Goal: Navigation & Orientation: Find specific page/section

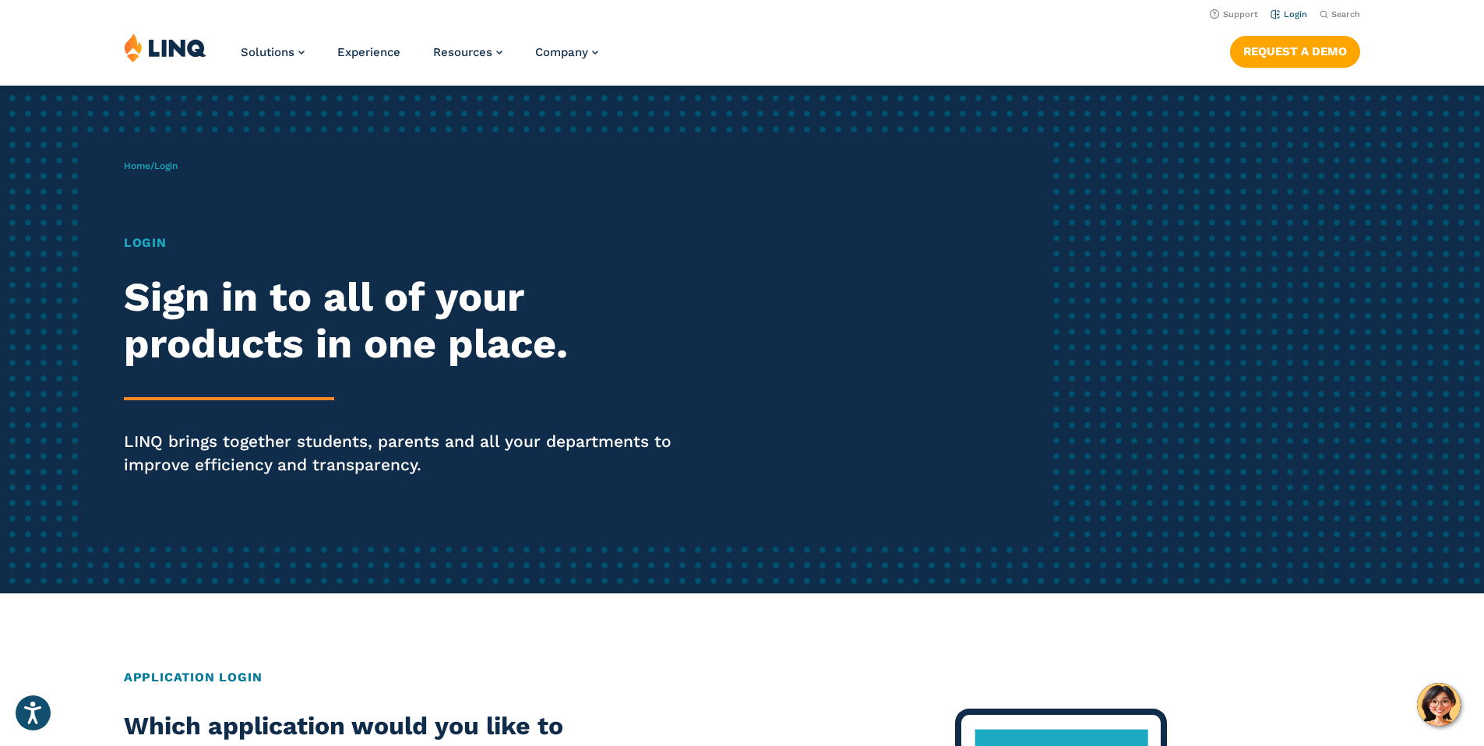
click at [1285, 14] on link "Login" at bounding box center [1289, 14] width 37 height 10
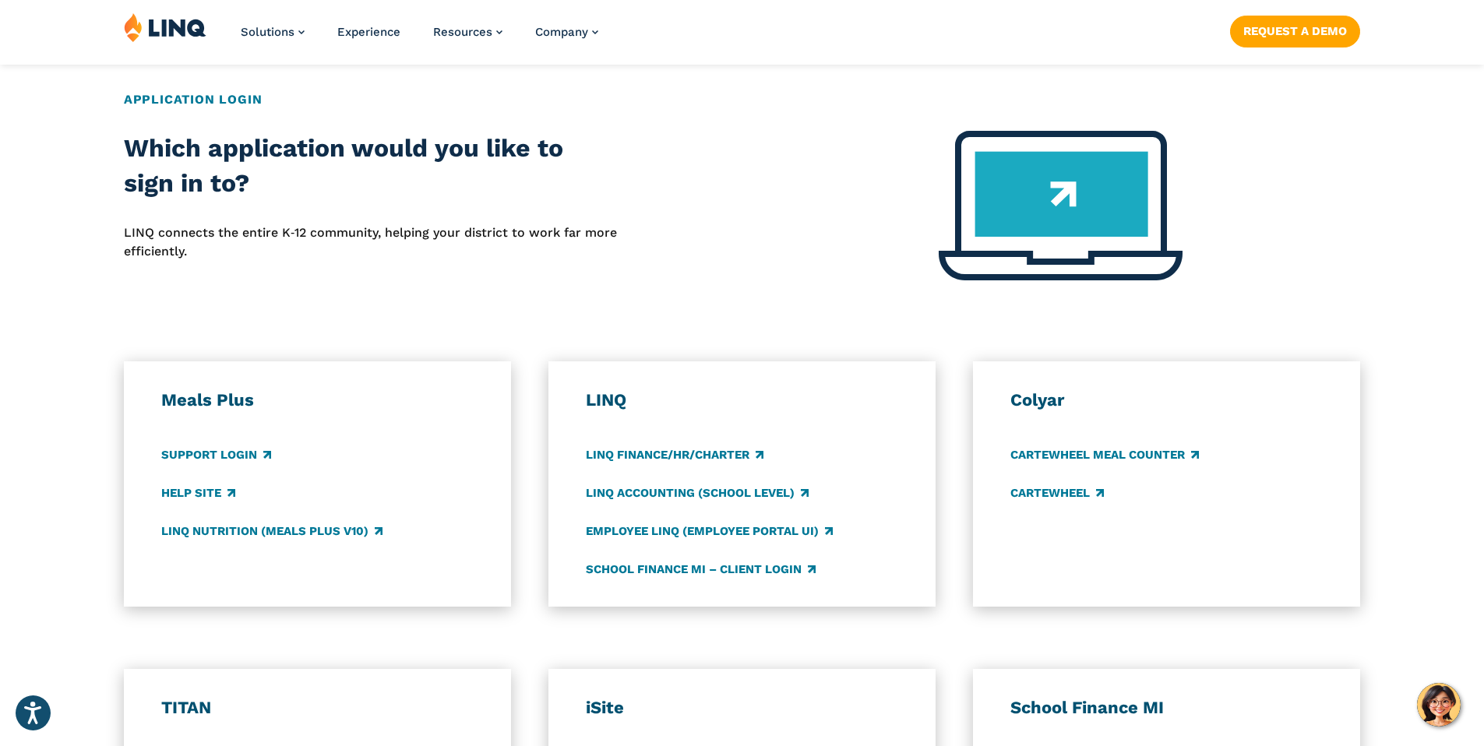
scroll to position [662, 0]
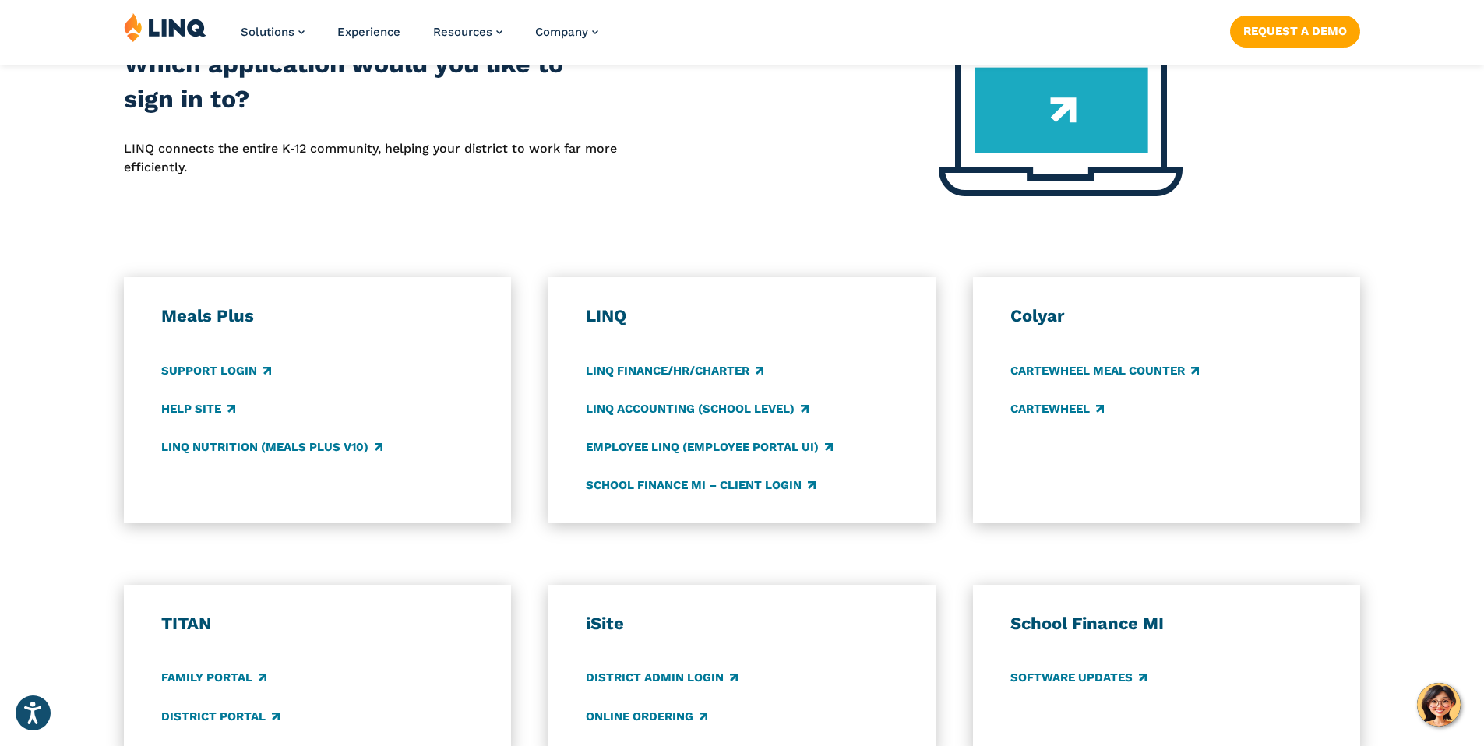
click at [197, 316] on h3 "Meals Plus" at bounding box center [317, 316] width 313 height 22
click at [203, 447] on link "LINQ Nutrition (Meals Plus v10)" at bounding box center [271, 447] width 221 height 17
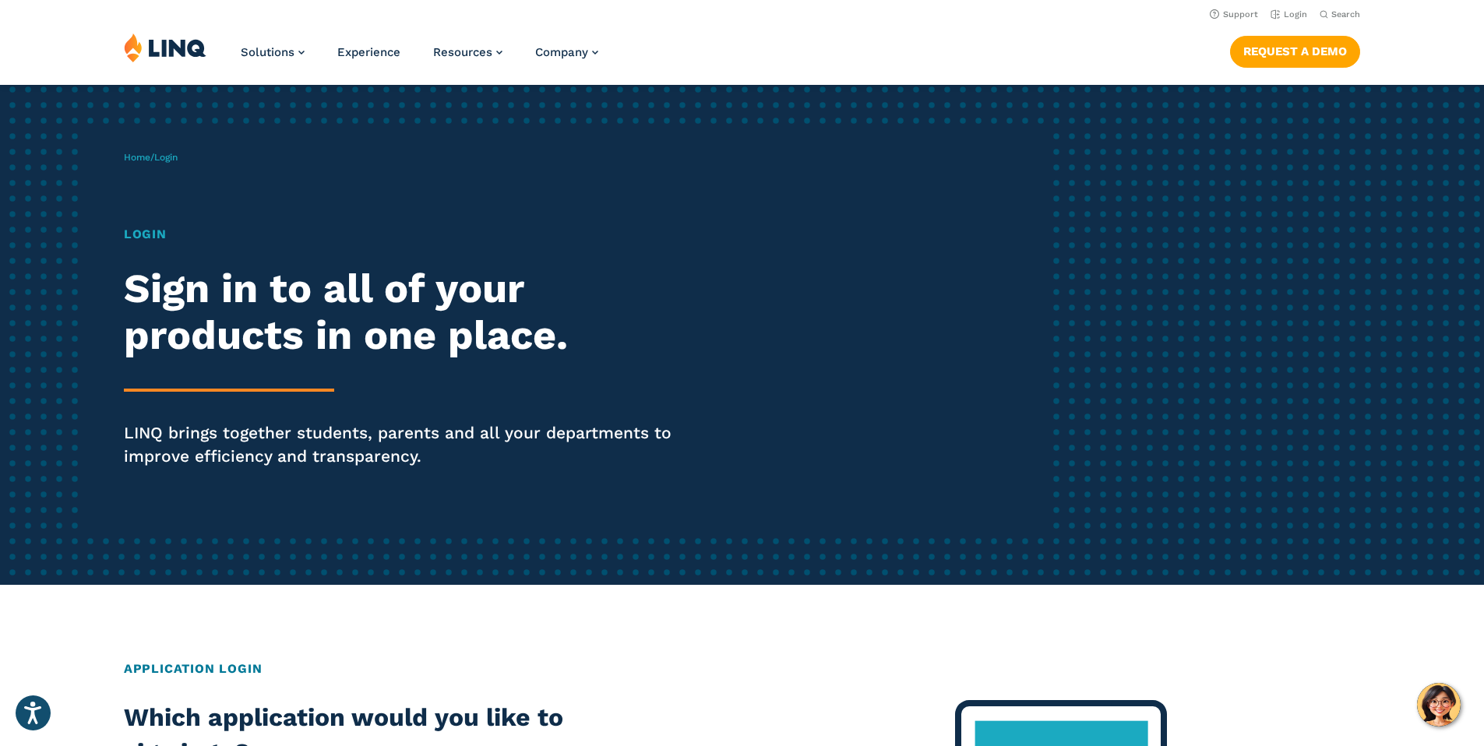
scroll to position [0, 0]
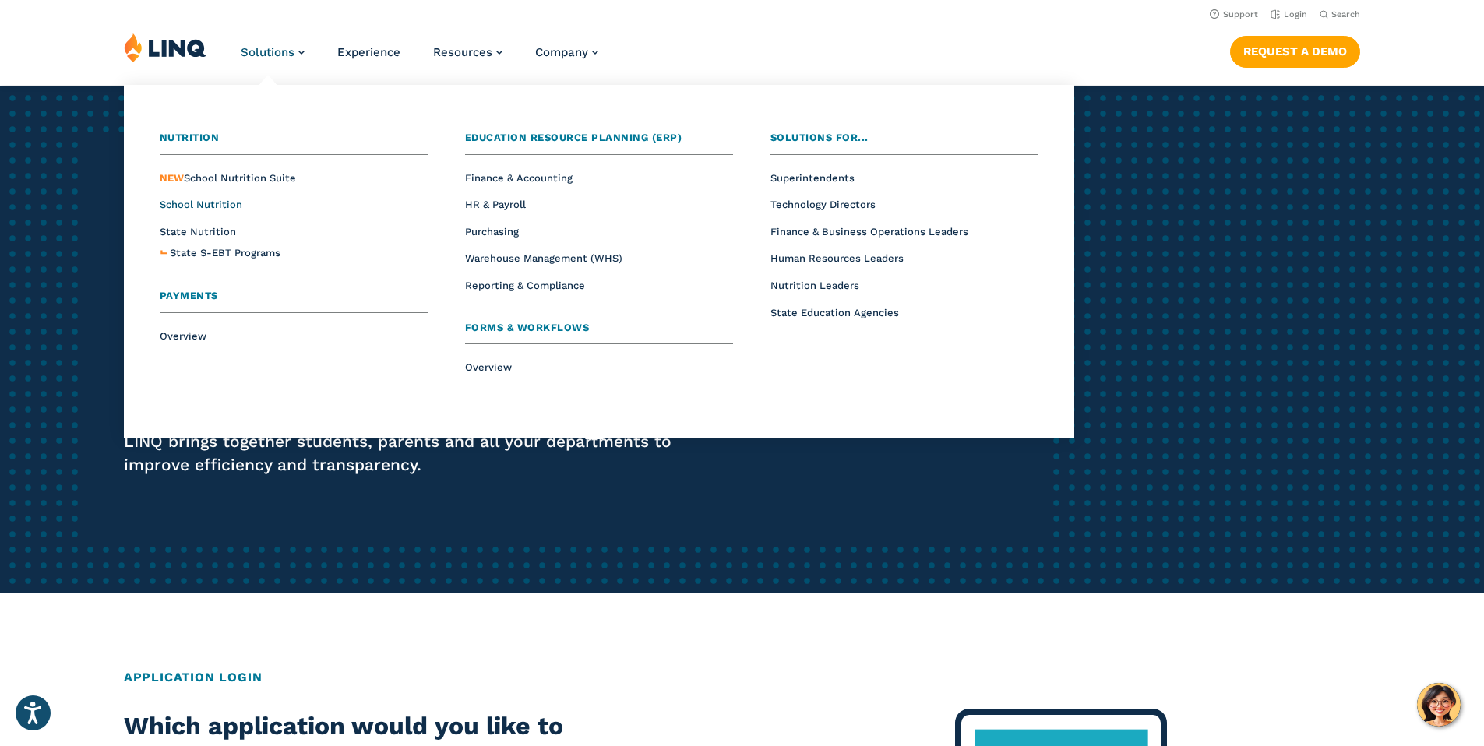
click at [228, 203] on span "School Nutrition" at bounding box center [201, 205] width 83 height 12
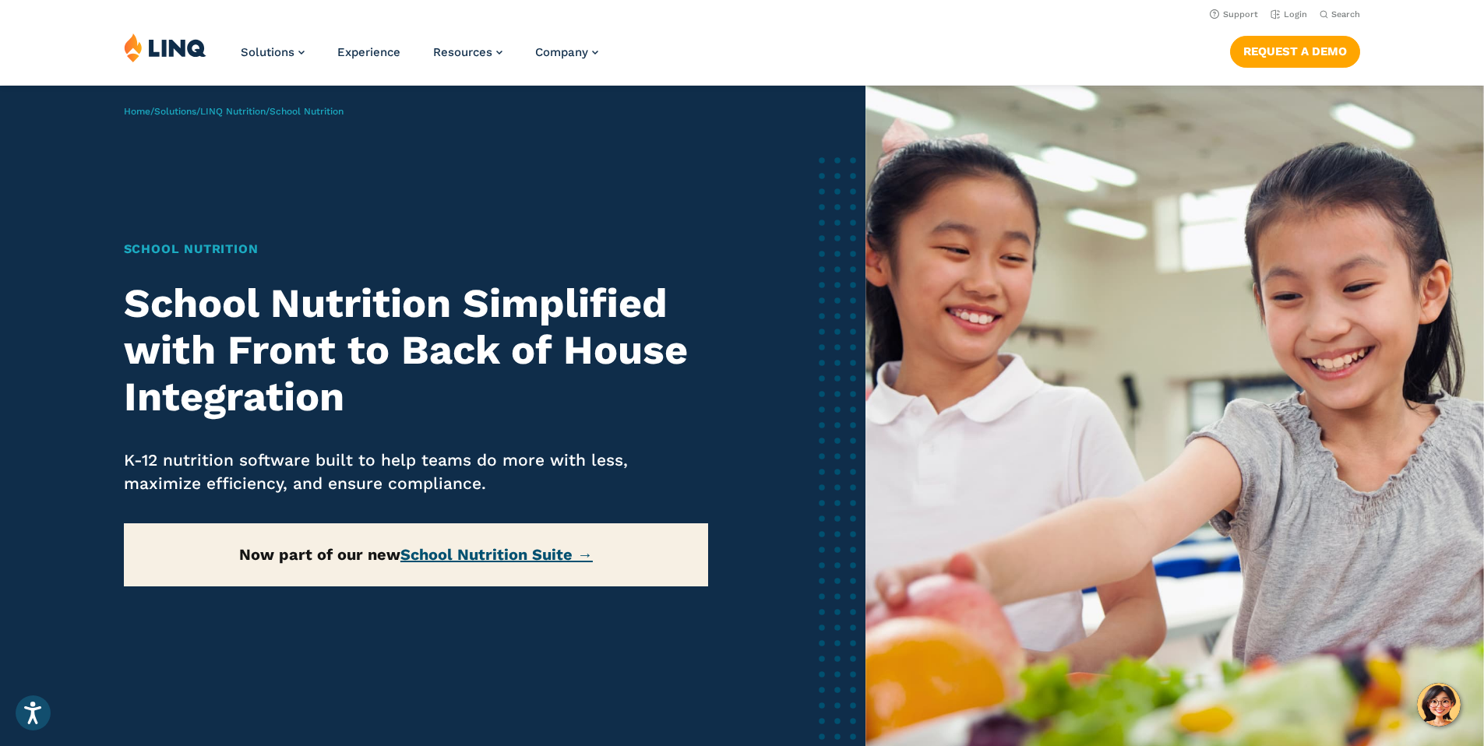
click at [487, 554] on link "School Nutrition Suite →" at bounding box center [497, 554] width 192 height 19
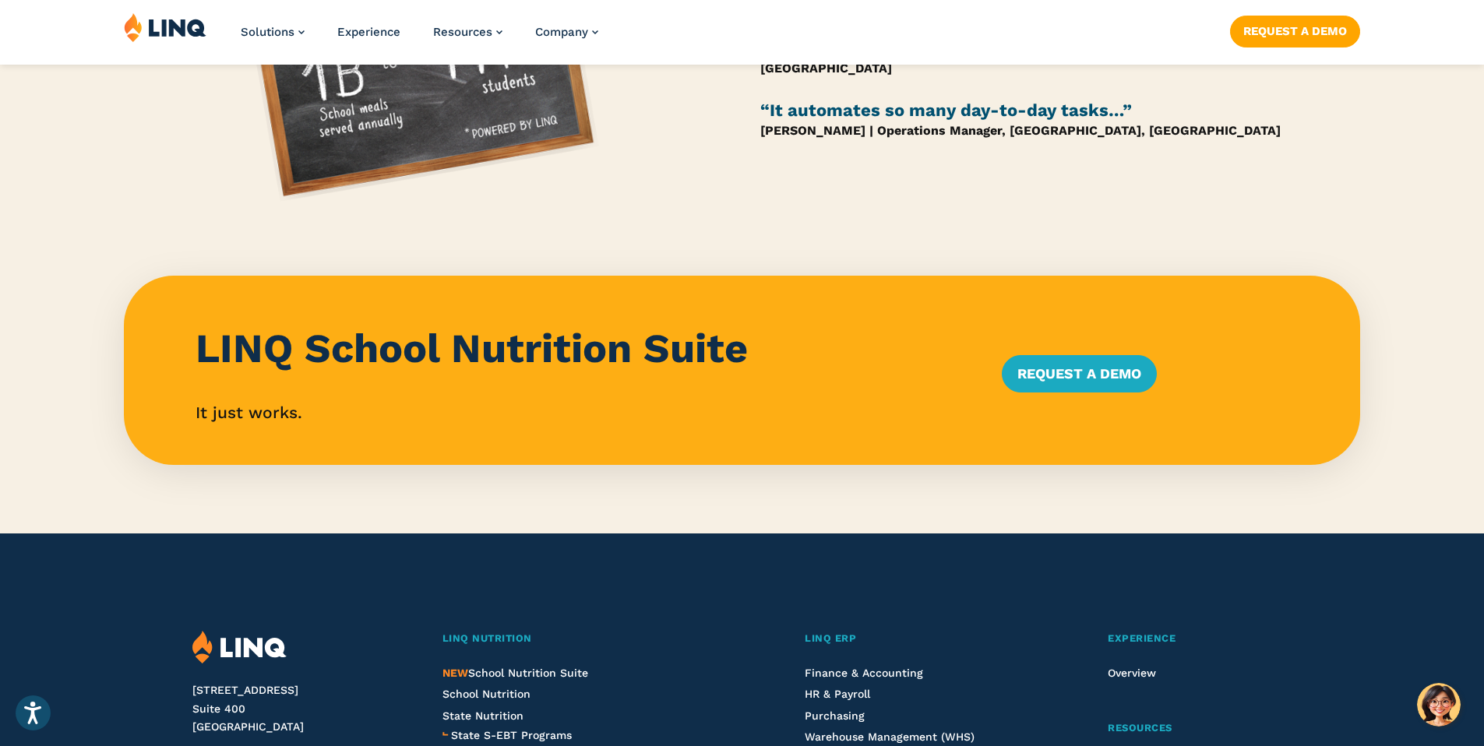
scroll to position [1912, 0]
